Goal: Task Accomplishment & Management: Complete application form

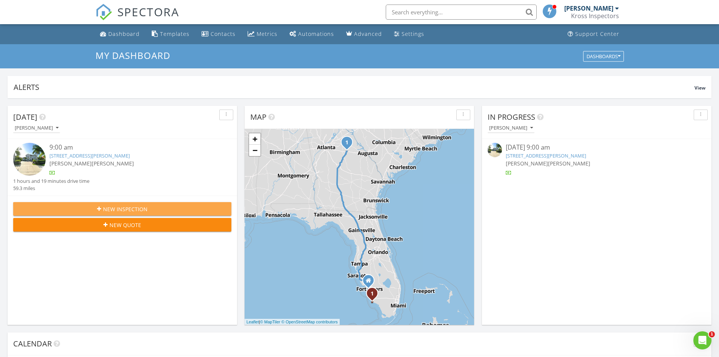
click at [115, 203] on button "New Inspection" at bounding box center [122, 209] width 218 height 14
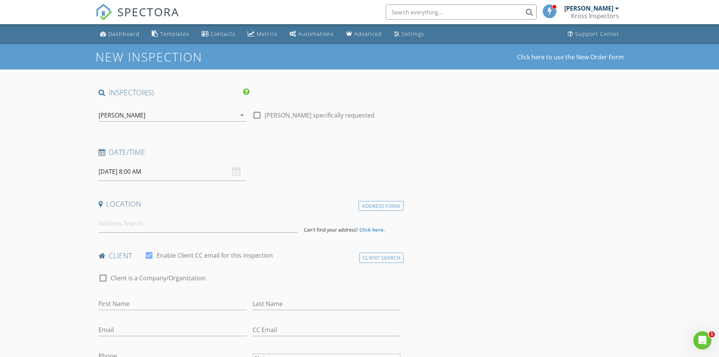
click at [162, 112] on div "[PERSON_NAME]" at bounding box center [167, 115] width 137 height 12
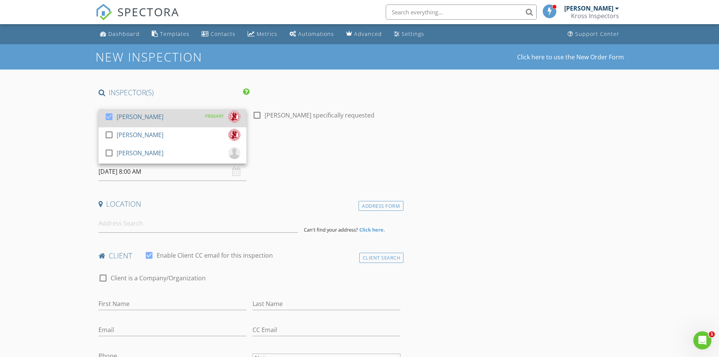
click at [156, 119] on div "check_box Jim Kreider PRIMARY" at bounding box center [173, 118] width 136 height 15
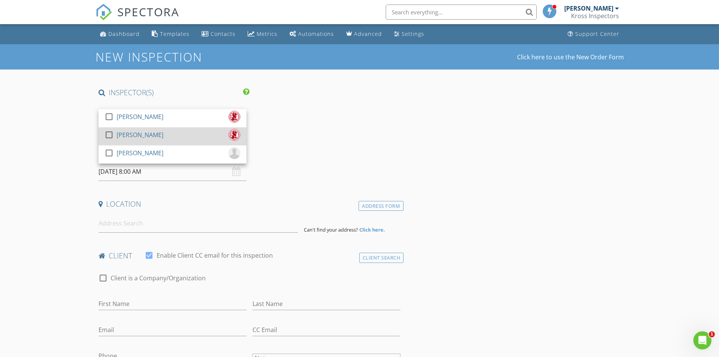
click at [140, 132] on div "check_box_outline_blank Tim Friis" at bounding box center [173, 136] width 136 height 15
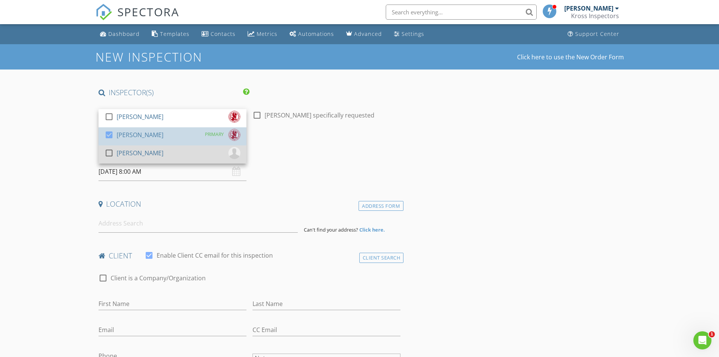
click at [140, 149] on div "[PERSON_NAME]" at bounding box center [140, 153] width 47 height 12
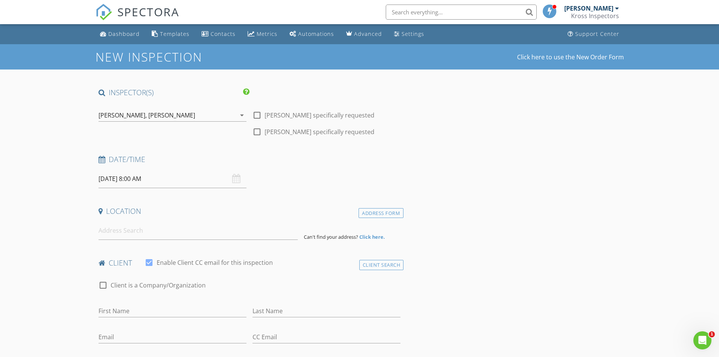
click at [129, 180] on input "08/29/2025 8:00 AM" at bounding box center [173, 178] width 148 height 18
type input "09"
type input "08/29/2025 9:00 AM"
click at [143, 301] on span at bounding box center [142, 304] width 5 height 8
type input "10"
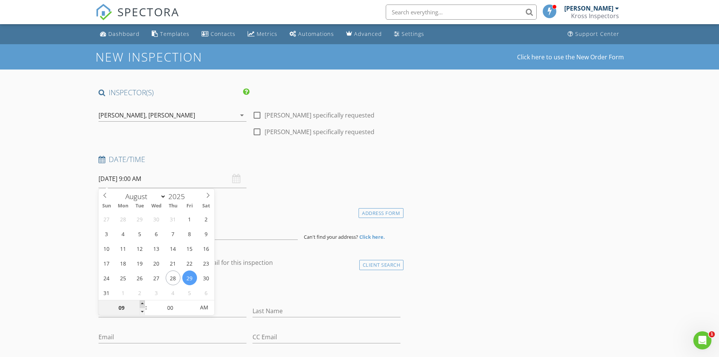
type input "08/29/2025 10:00 AM"
click at [143, 301] on span at bounding box center [142, 304] width 5 height 8
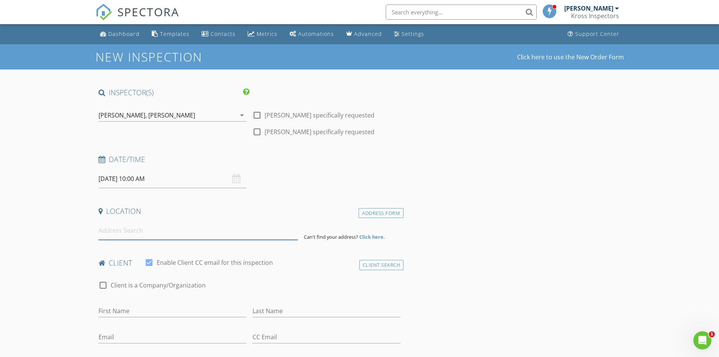
click at [171, 228] on input at bounding box center [198, 230] width 199 height 18
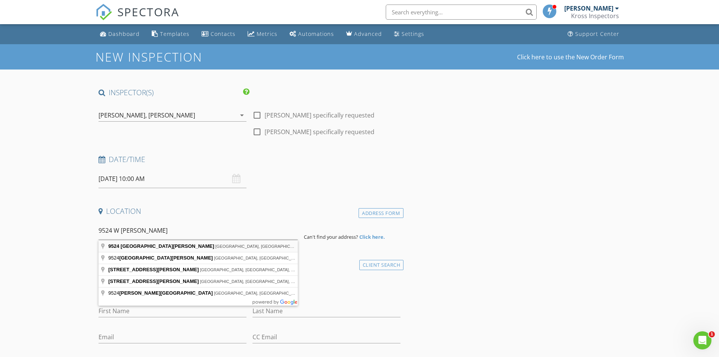
type input "9524 West Linebaugh Avenue, Tampa, FL, USA"
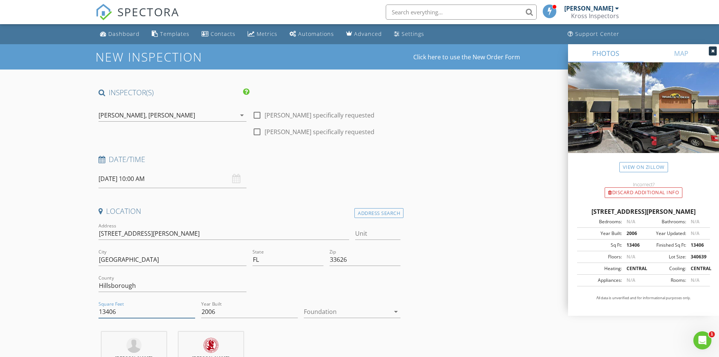
drag, startPoint x: 119, startPoint y: 313, endPoint x: 70, endPoint y: 299, distance: 50.8
type input "65847"
click at [335, 309] on div at bounding box center [347, 311] width 86 height 12
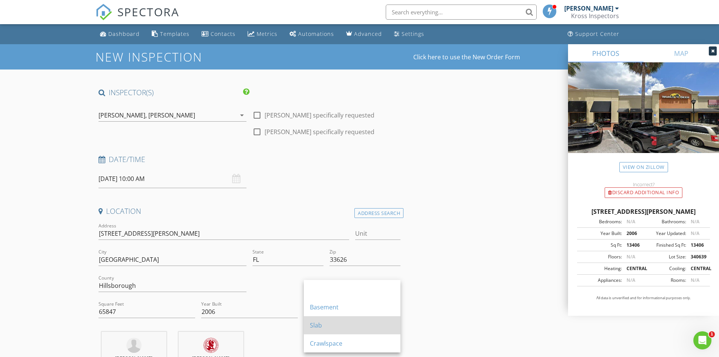
click at [331, 322] on div "Slab" at bounding box center [352, 324] width 85 height 9
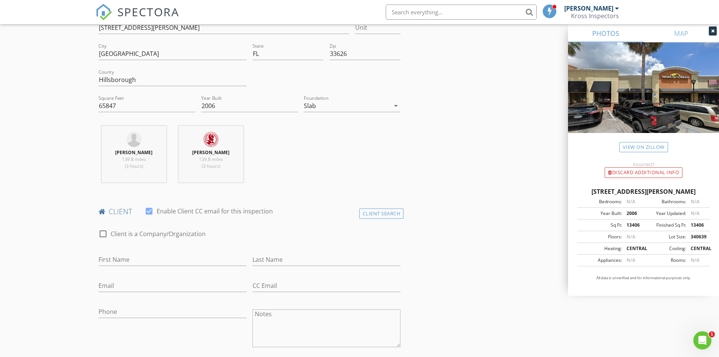
scroll to position [264, 0]
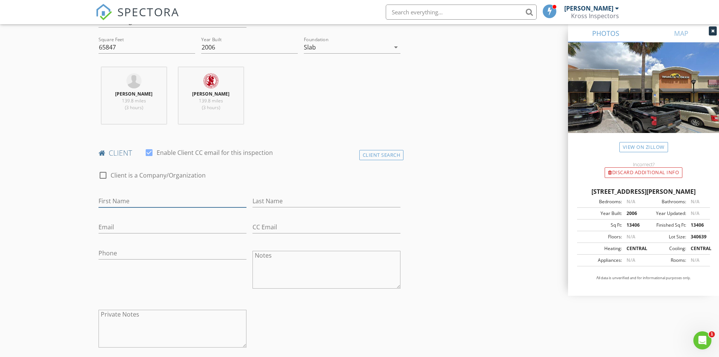
click at [119, 197] on input "First Name" at bounding box center [173, 201] width 148 height 12
paste input "Saad Investment, Inc."
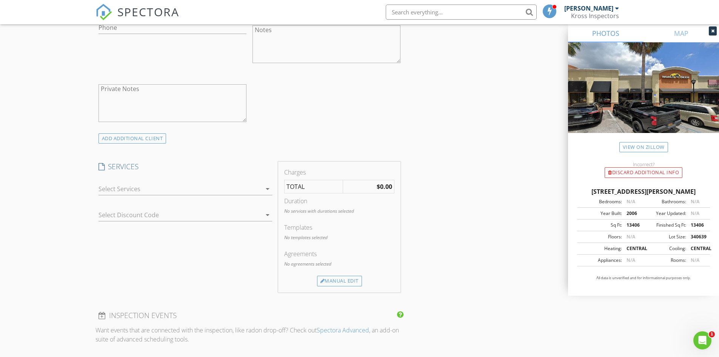
scroll to position [566, 0]
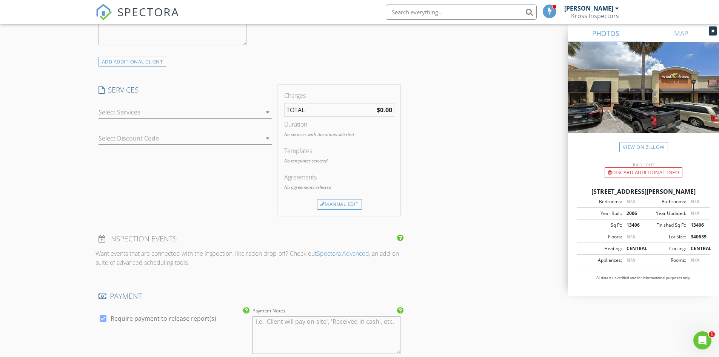
type input "Saad Investment, Inc."
click at [152, 112] on div at bounding box center [180, 112] width 163 height 12
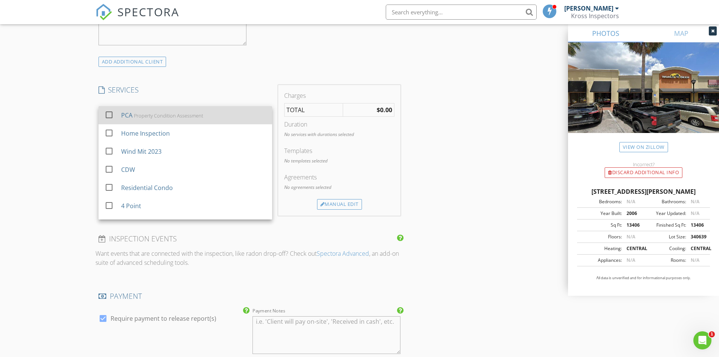
click at [148, 117] on div "Property Condition Assessment" at bounding box center [168, 115] width 69 height 6
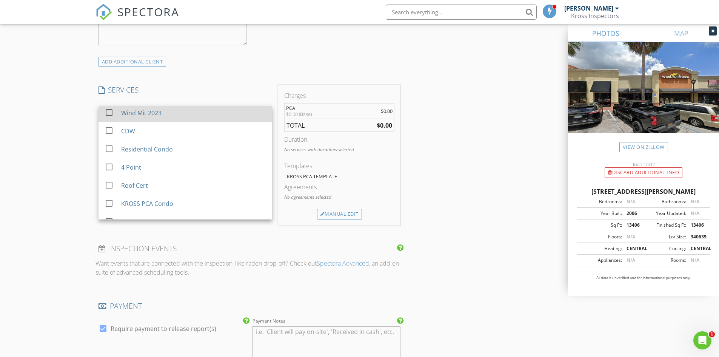
scroll to position [68, 0]
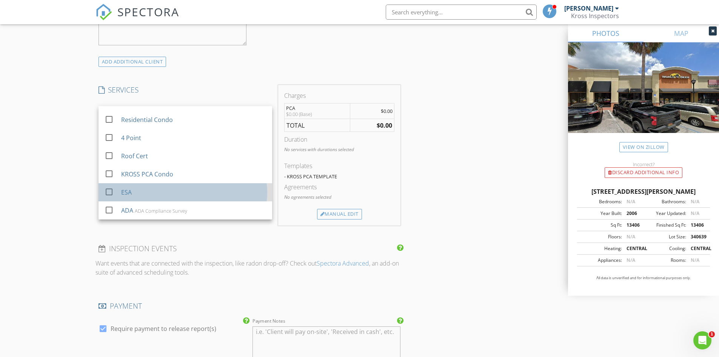
click at [154, 191] on div "ESA" at bounding box center [193, 192] width 145 height 15
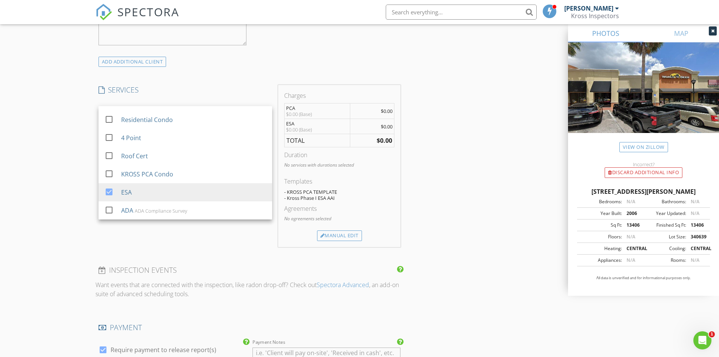
click at [349, 203] on div "Templates - KROSS PCA TEMPLATE - Kross Phase I ESA AAI" at bounding box center [339, 190] width 110 height 27
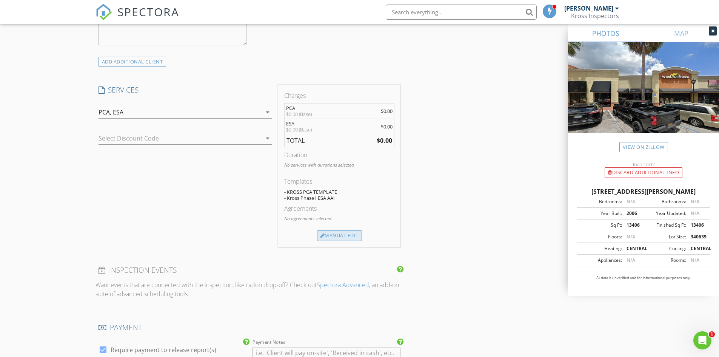
click at [342, 233] on div "Manual Edit" at bounding box center [339, 235] width 45 height 11
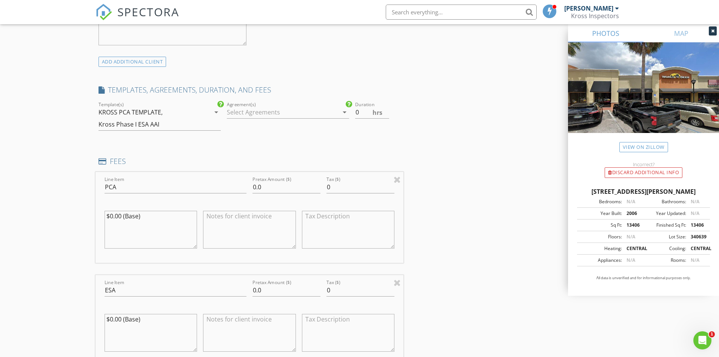
click at [177, 117] on div "KROSS PCA TEMPLATE, Kross Phase I ESA AAI" at bounding box center [155, 118] width 112 height 24
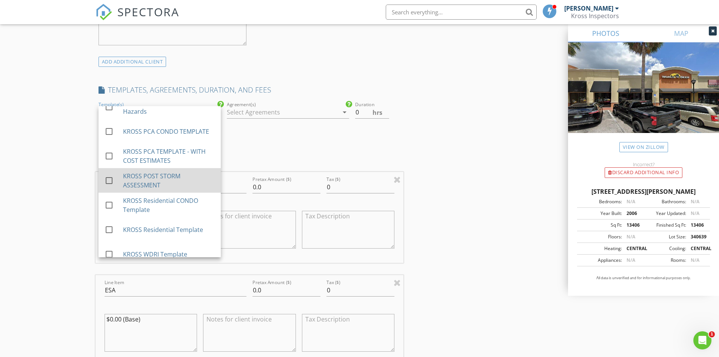
scroll to position [151, 0]
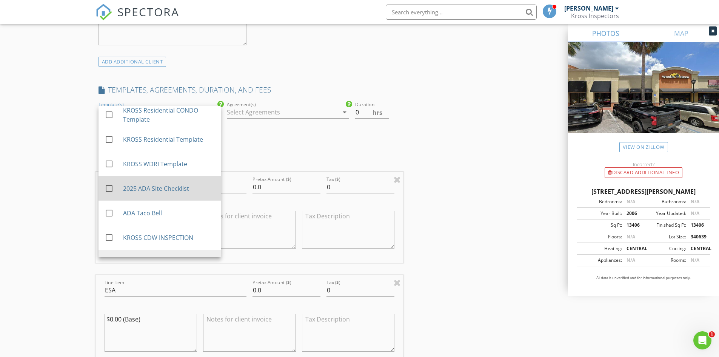
click at [161, 186] on div "2025 ADA Site Checklist" at bounding box center [169, 188] width 92 height 9
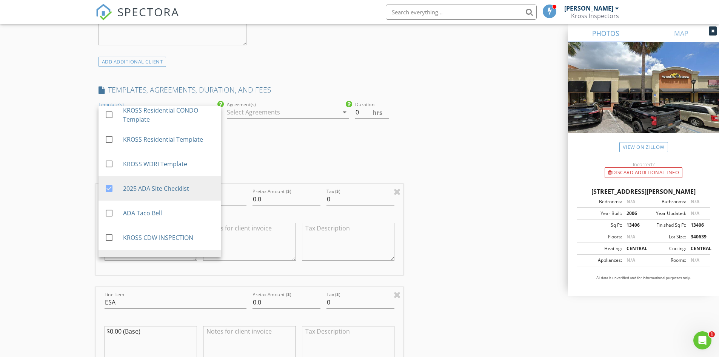
click at [71, 154] on div "New Inspection Click here to use the New Order Form INSPECTOR(S) check_box_outl…" at bounding box center [359, 249] width 719 height 1542
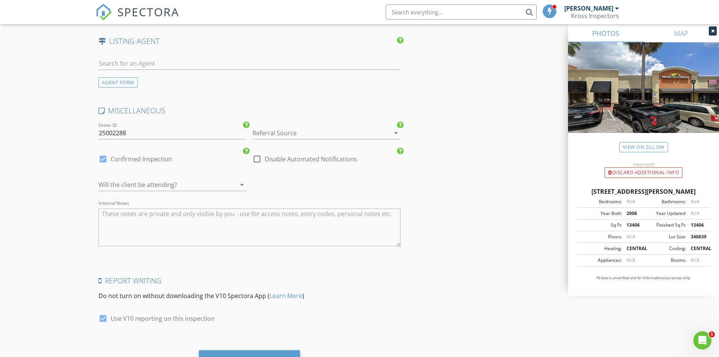
scroll to position [1230, 0]
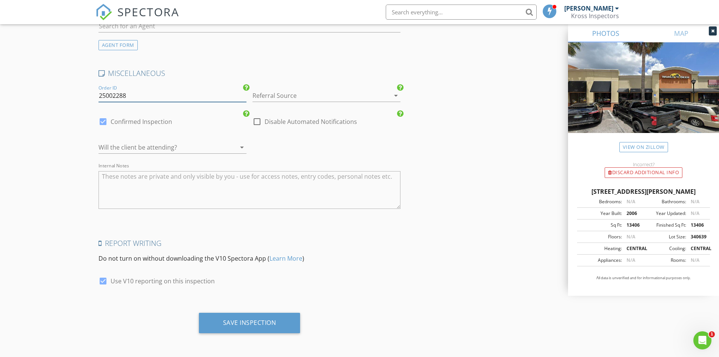
drag, startPoint x: 128, startPoint y: 94, endPoint x: 109, endPoint y: 100, distance: 19.6
click at [109, 100] on input "25002288" at bounding box center [173, 95] width 148 height 12
type input "25043256"
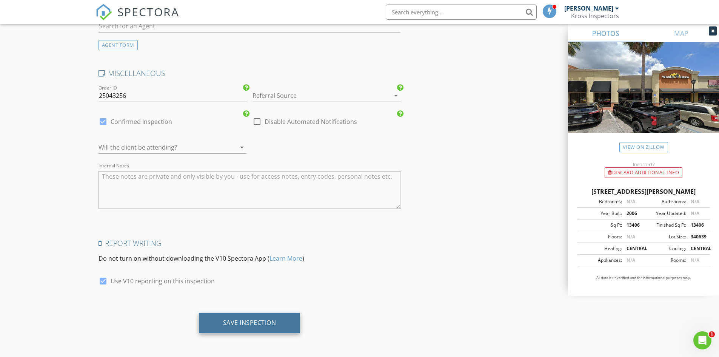
click at [257, 326] on div "Save Inspection" at bounding box center [249, 323] width 53 height 8
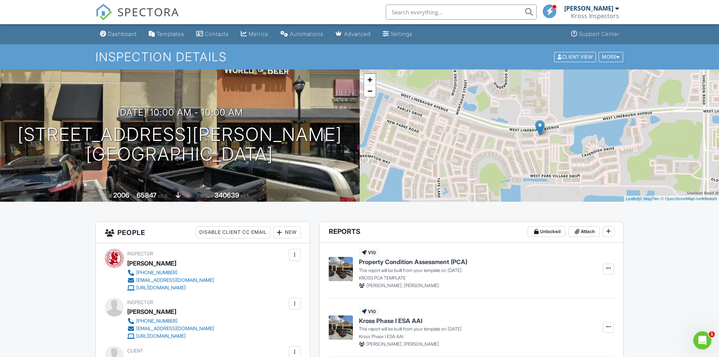
drag, startPoint x: 608, startPoint y: 60, endPoint x: 606, endPoint y: 64, distance: 4.4
click at [608, 60] on div "More" at bounding box center [611, 57] width 25 height 10
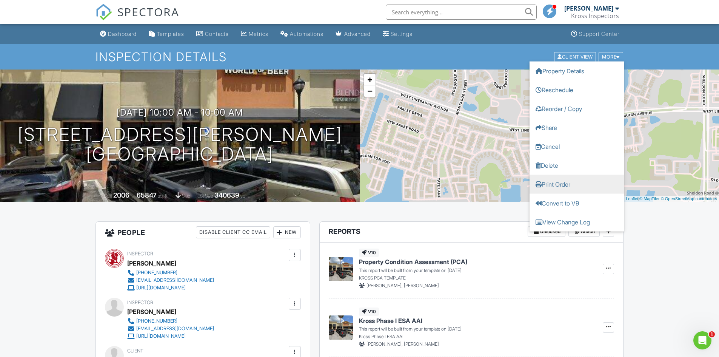
click at [569, 183] on link "Print Order" at bounding box center [577, 183] width 94 height 19
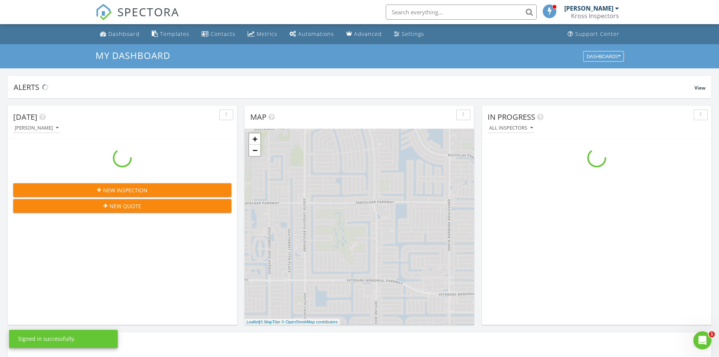
scroll to position [699, 731]
